Goal: Transaction & Acquisition: Purchase product/service

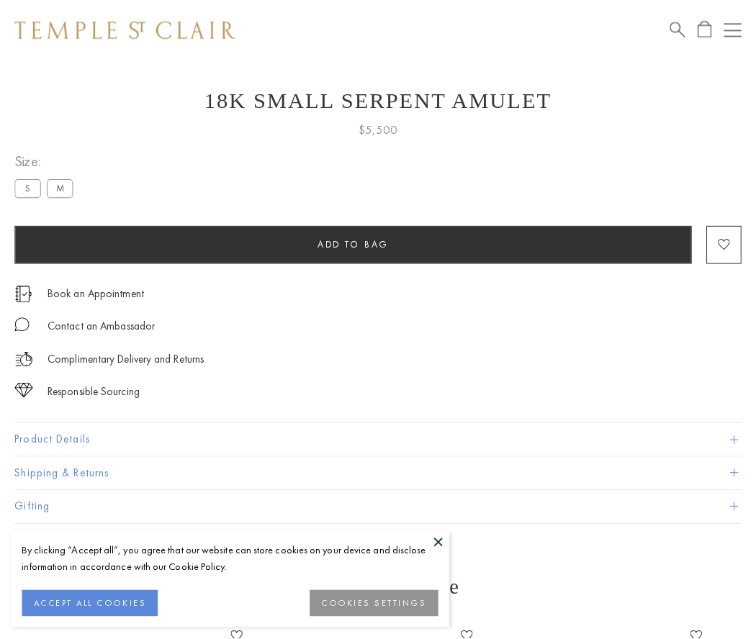
scroll to position [58, 0]
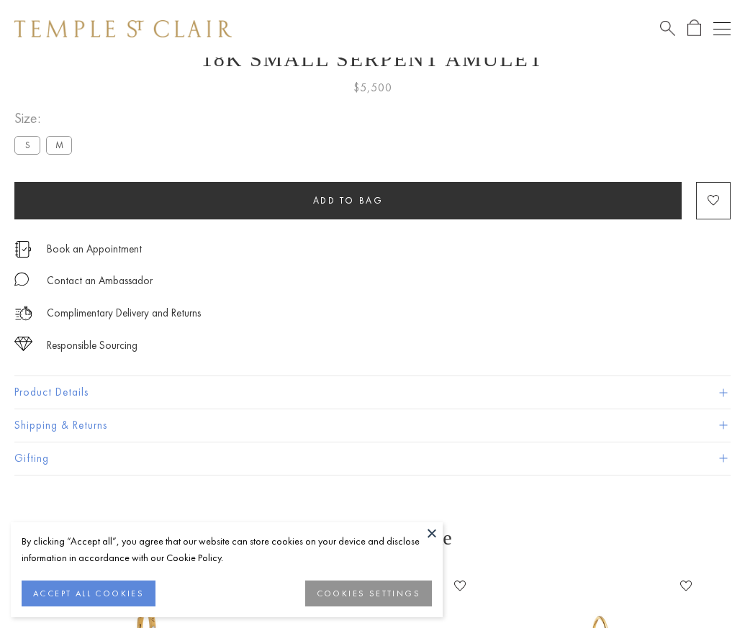
click at [348, 200] on span "Add to bag" at bounding box center [348, 200] width 71 height 12
